Goal: Transaction & Acquisition: Purchase product/service

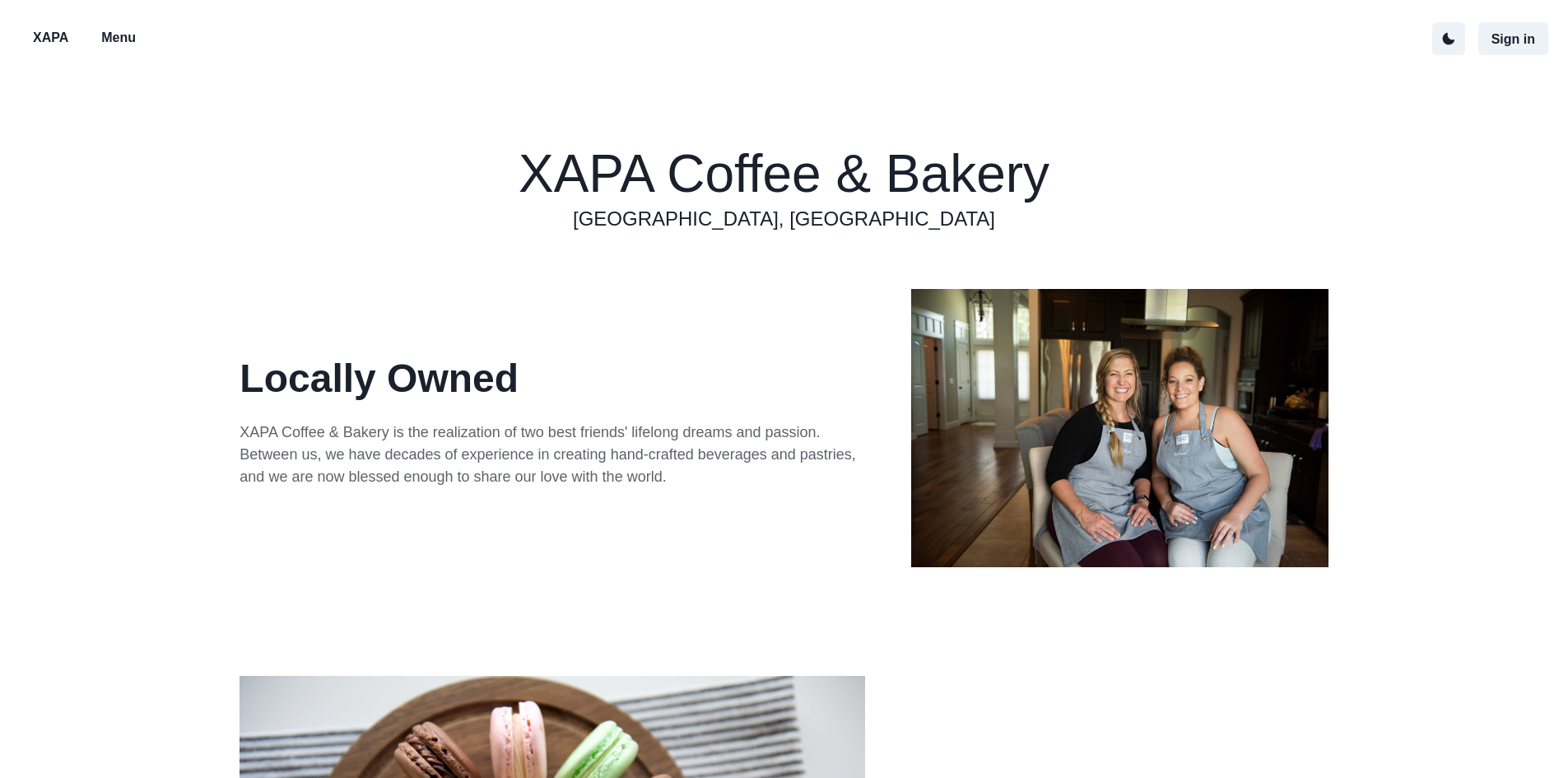
click at [119, 31] on p "Menu" at bounding box center [119, 38] width 34 height 20
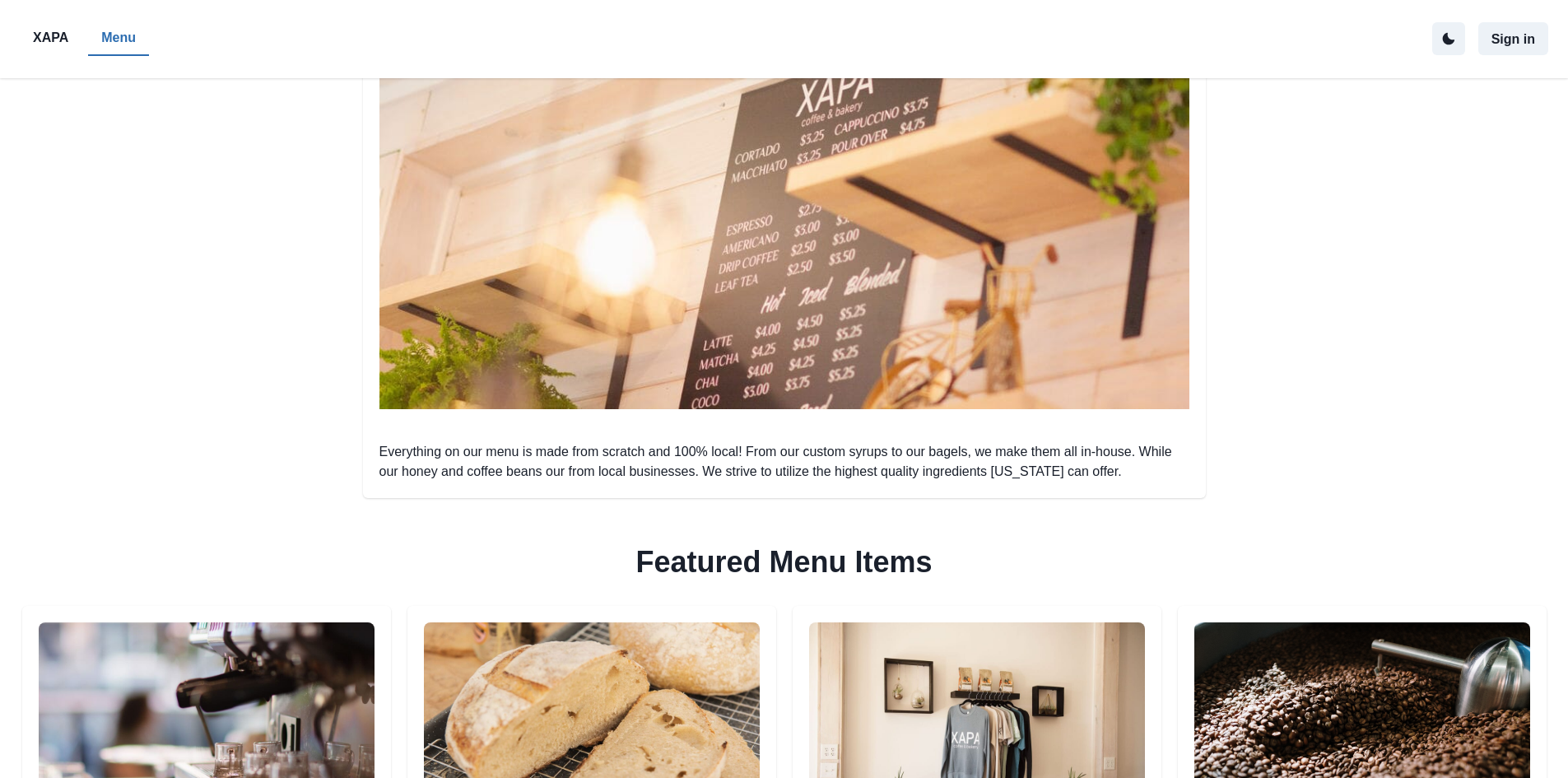
scroll to position [577, 0]
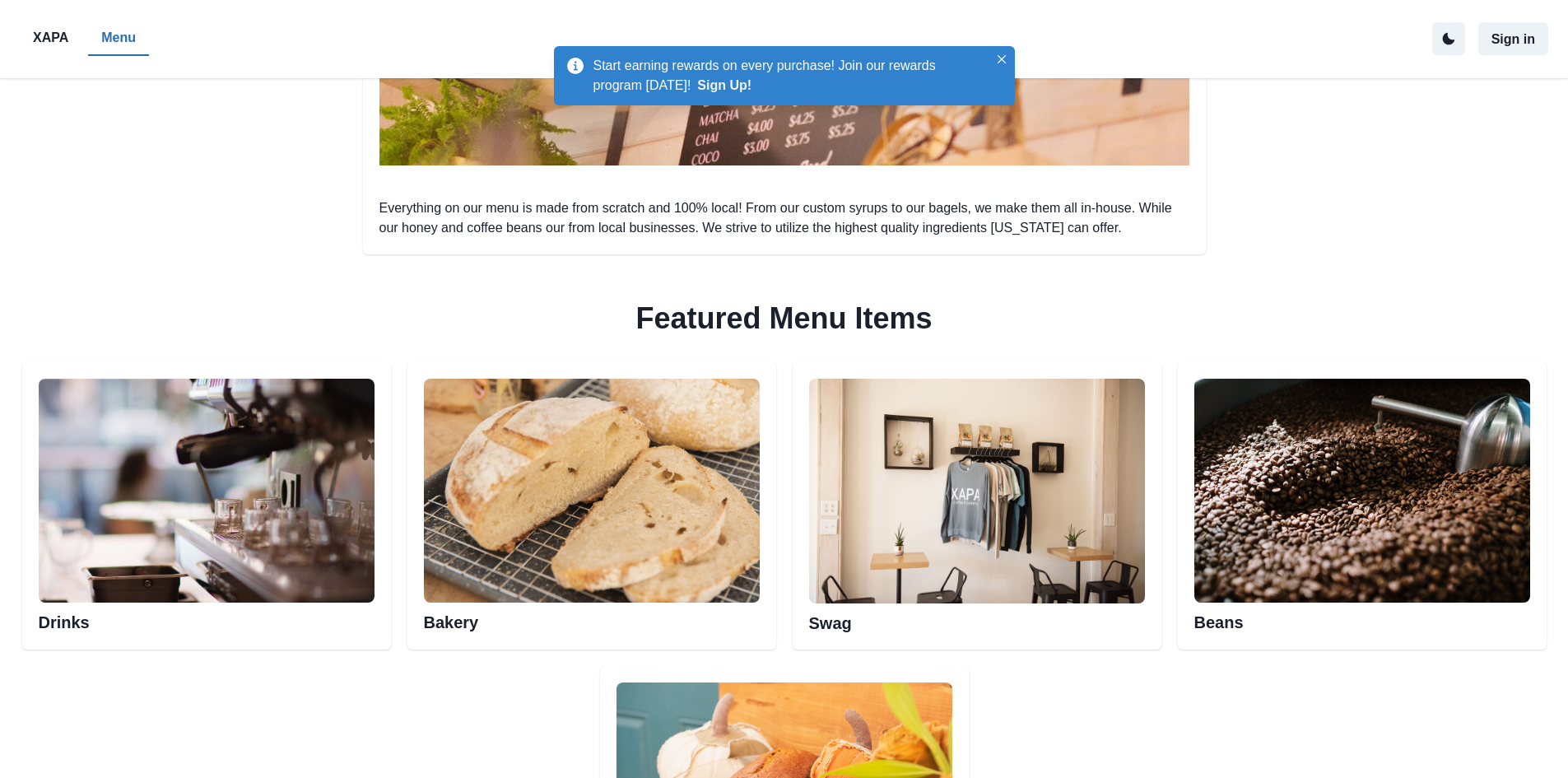
click at [1410, 493] on img at bounding box center [1363, 490] width 336 height 224
click at [1261, 633] on div "Beans" at bounding box center [1362, 506] width 369 height 288
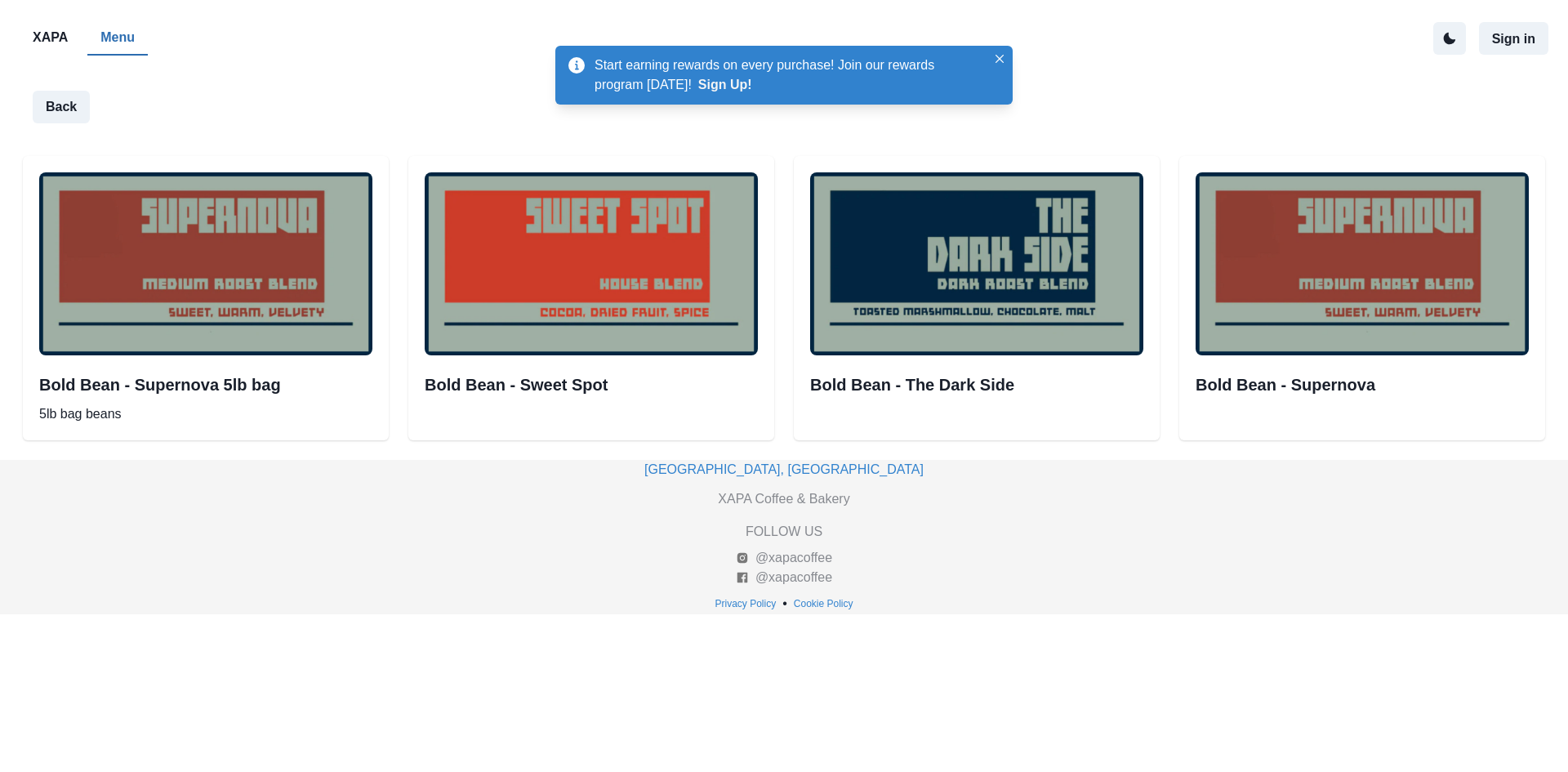
click at [51, 48] on button "XAPA" at bounding box center [50, 38] width 62 height 34
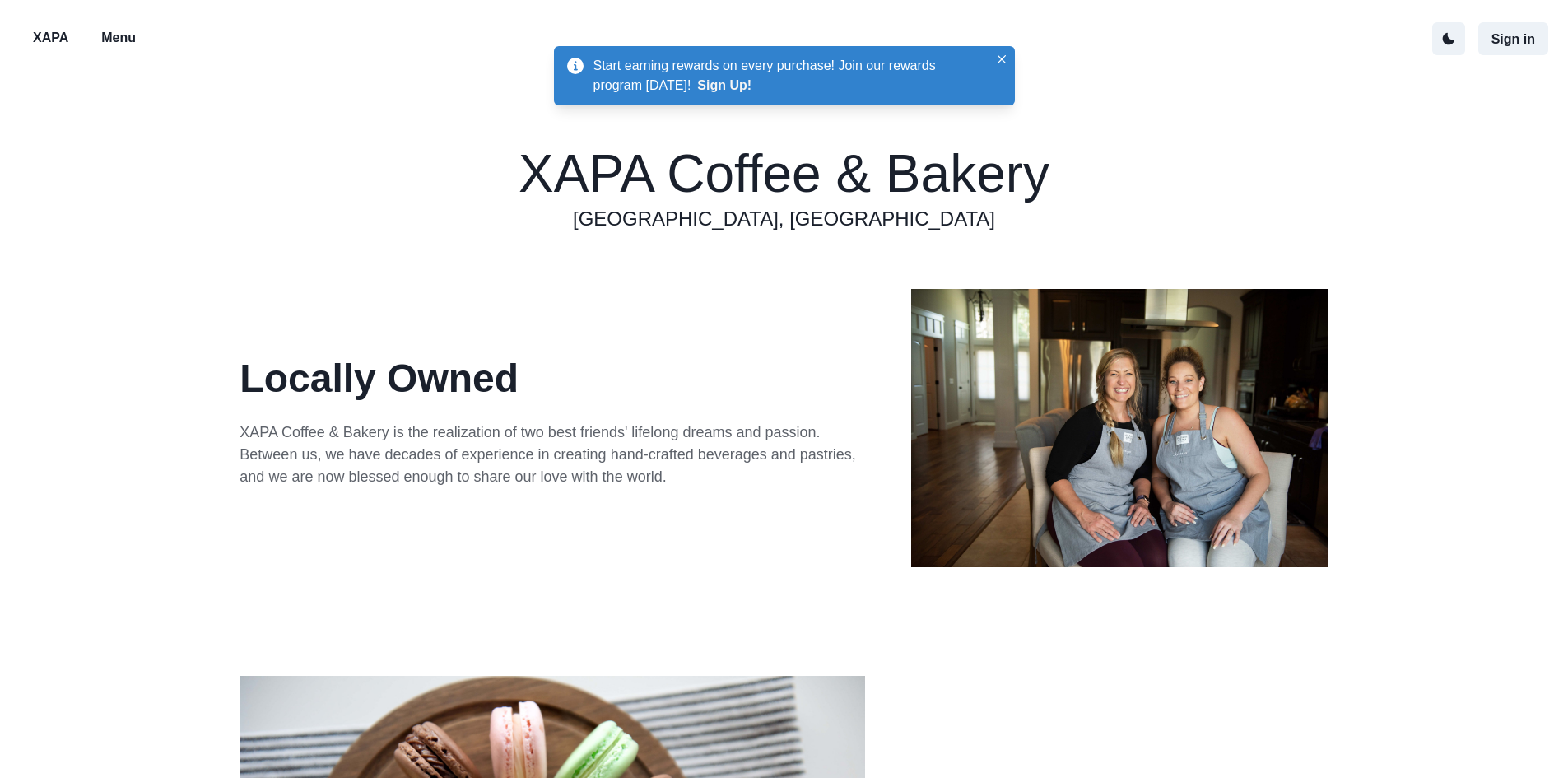
click at [62, 33] on p "XAPA" at bounding box center [50, 38] width 35 height 20
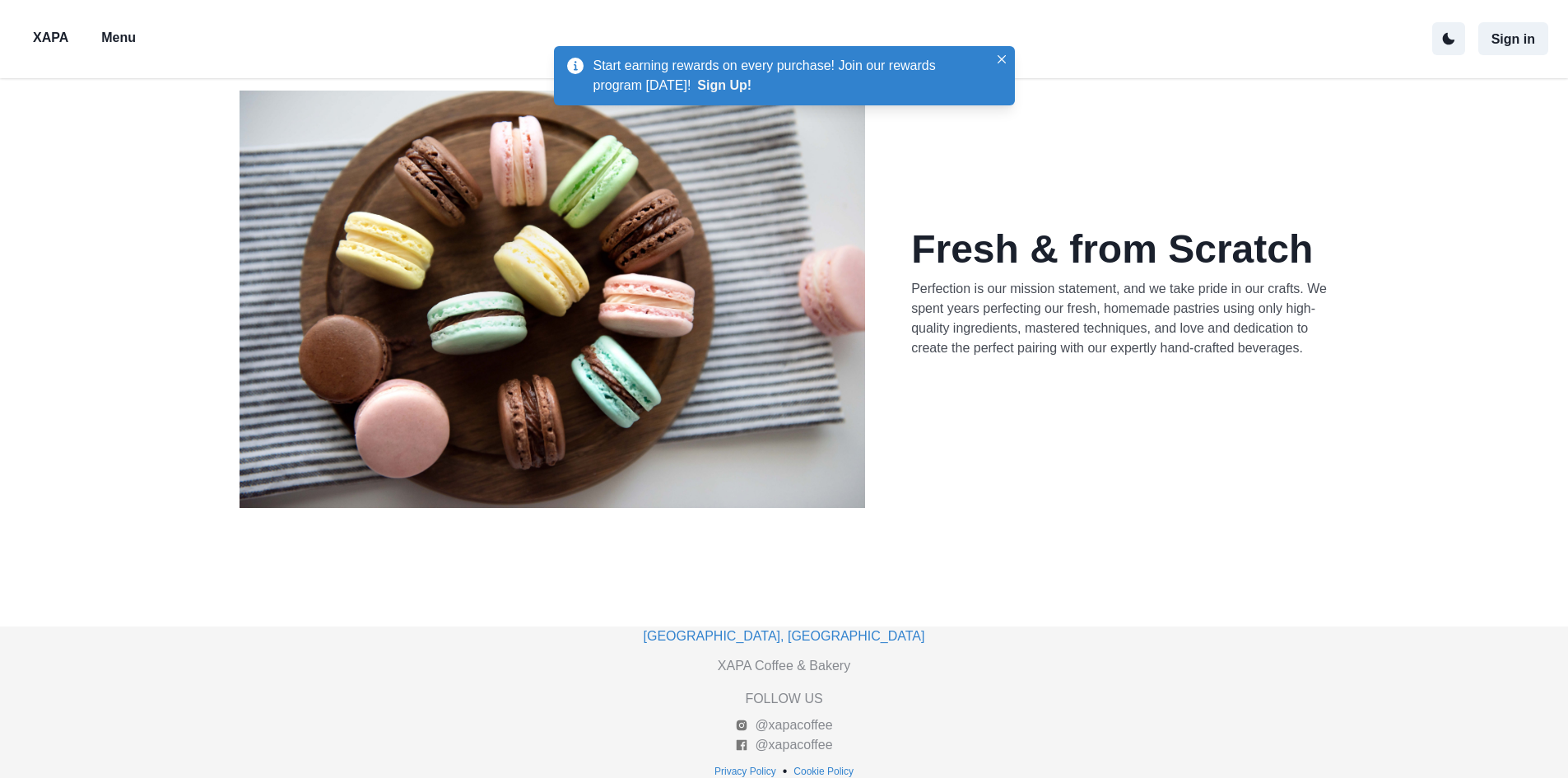
scroll to position [590, 0]
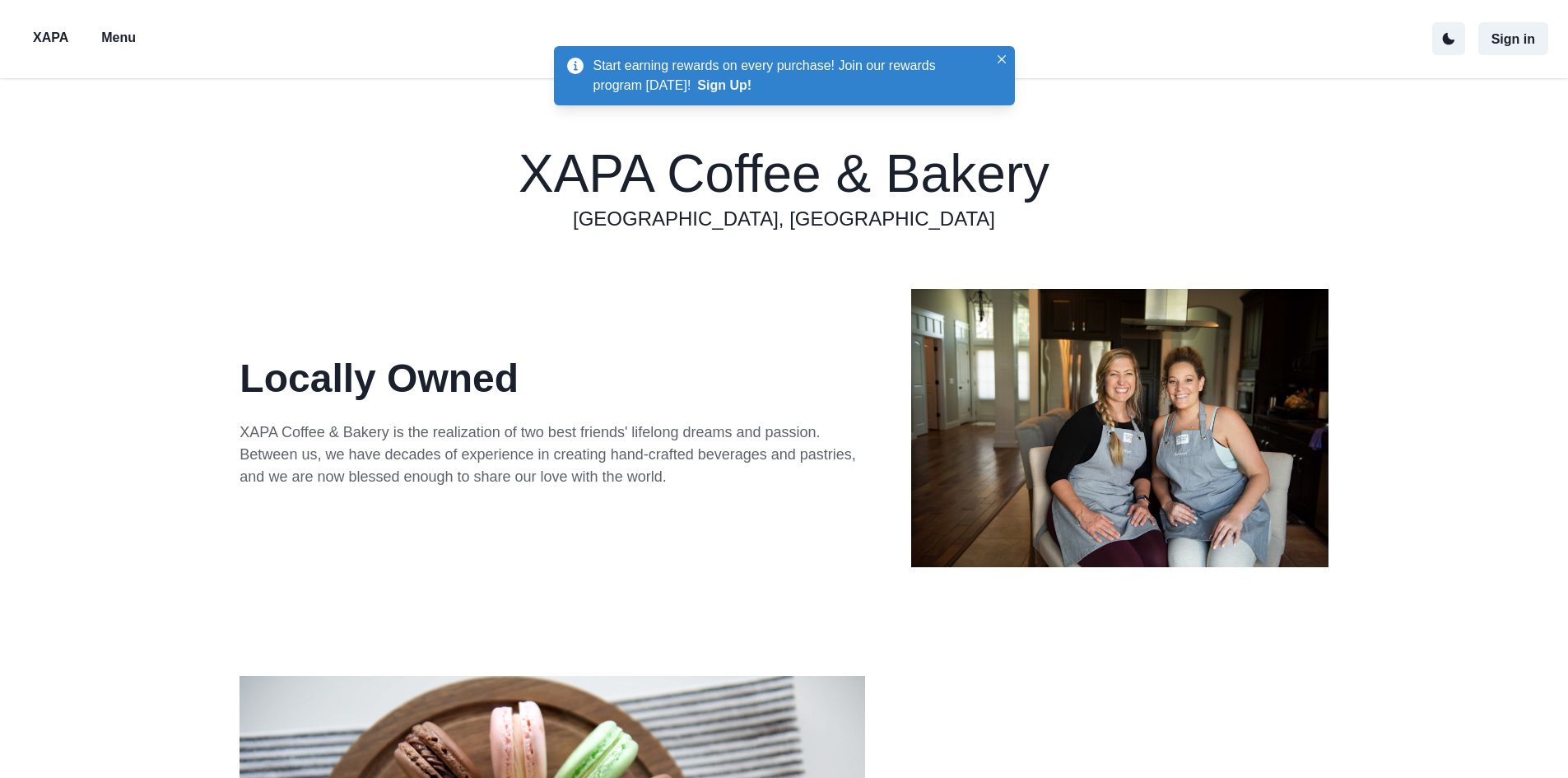
scroll to position [590, 0]
